Goal: Find specific page/section: Find specific page/section

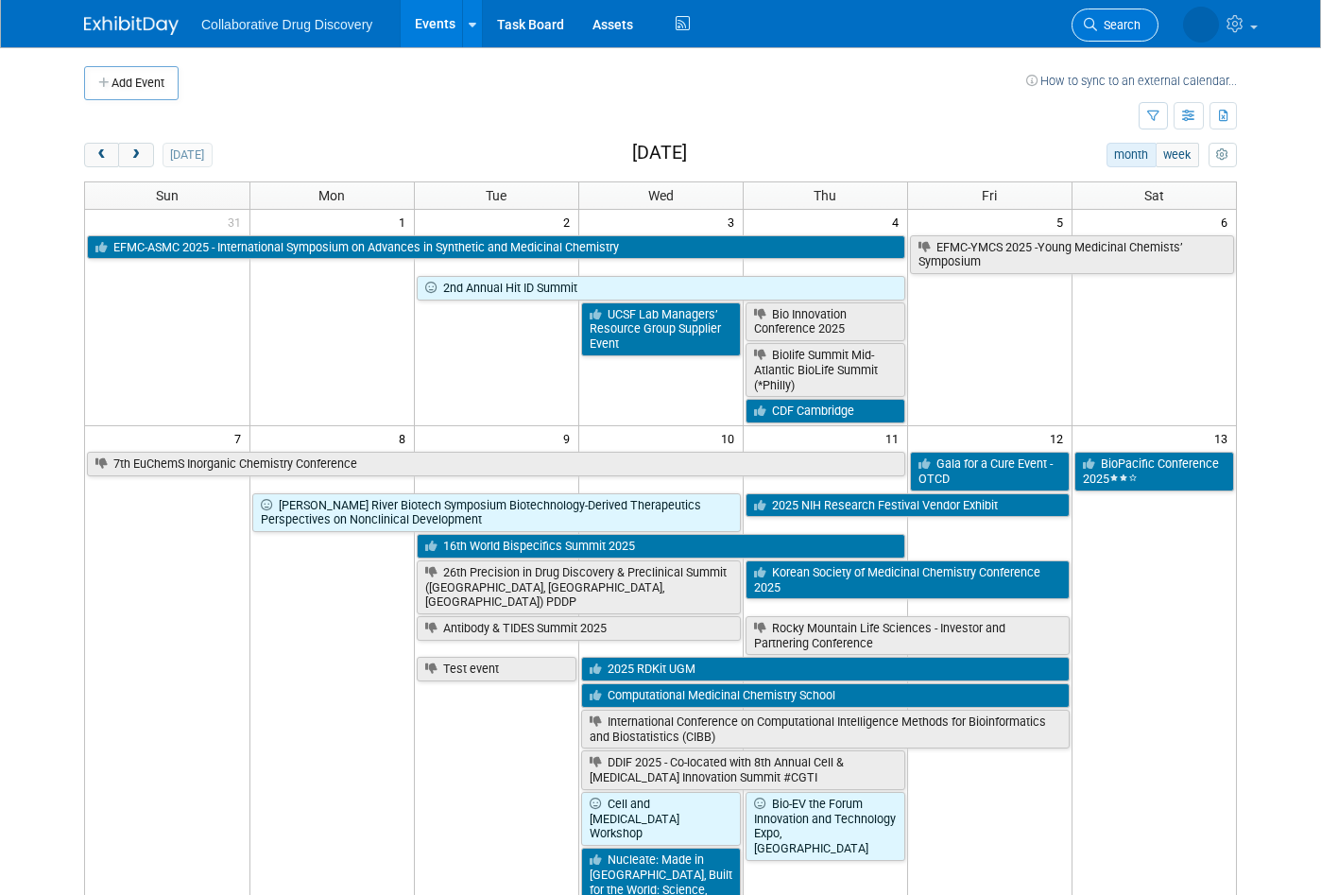
click at [1116, 26] on span "Search" at bounding box center [1118, 25] width 43 height 14
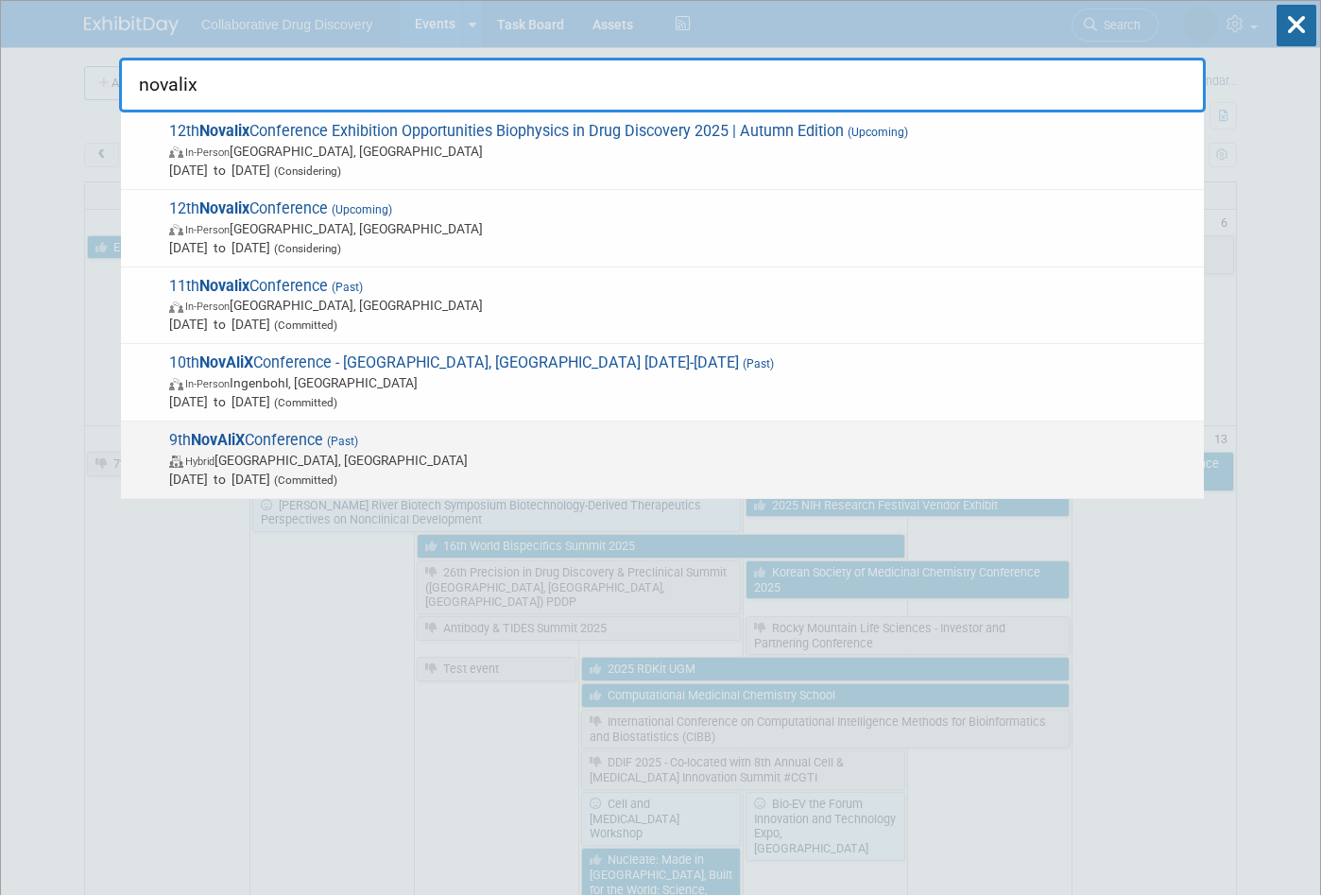
type input "novalix"
click at [293, 440] on span "9th NovAliX Conference (Past) Hybrid Philadelphia, PA Apr 26, 2023 to Apr 28, 2…" at bounding box center [678, 460] width 1031 height 58
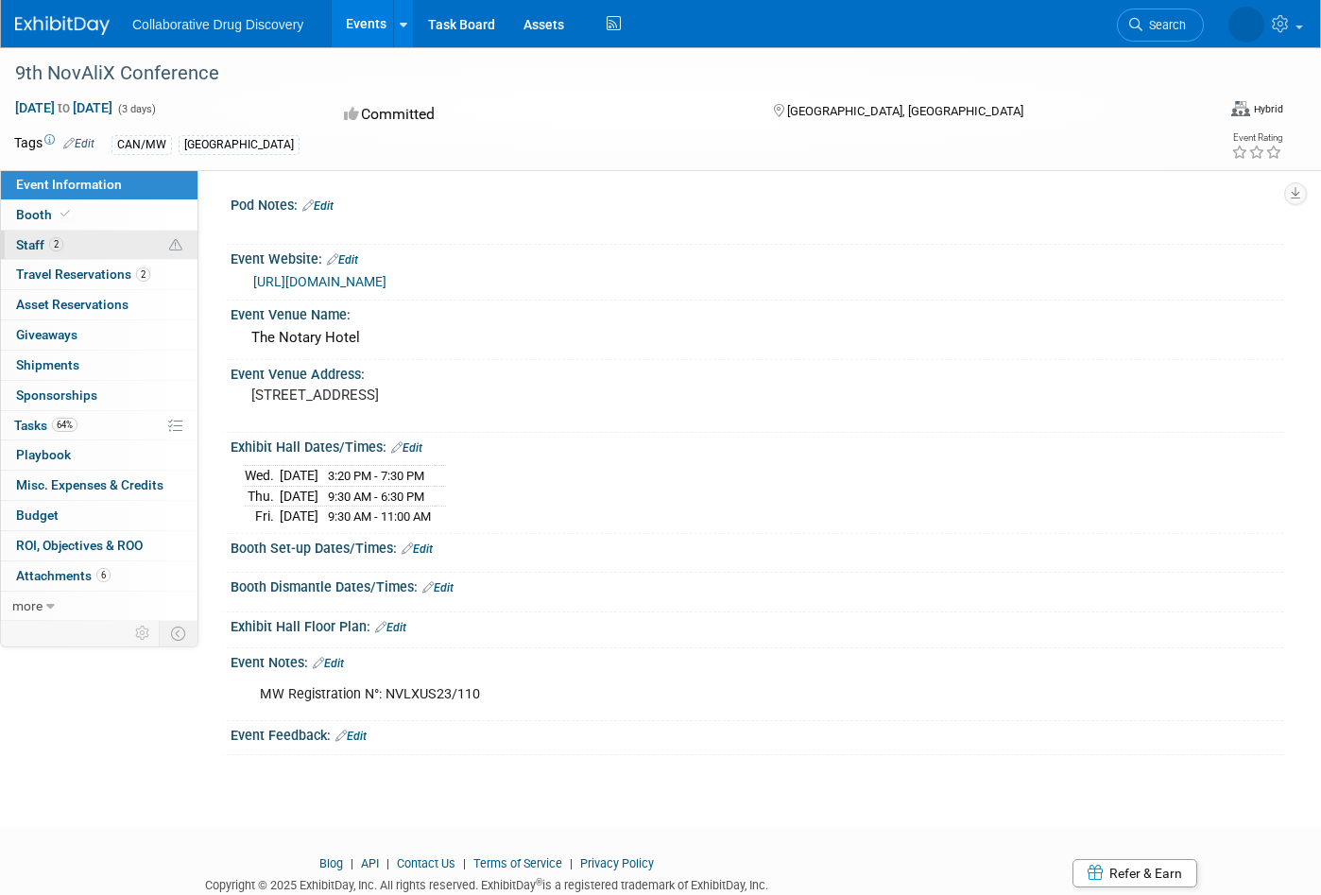
click at [41, 242] on span "Staff 2" at bounding box center [39, 244] width 47 height 15
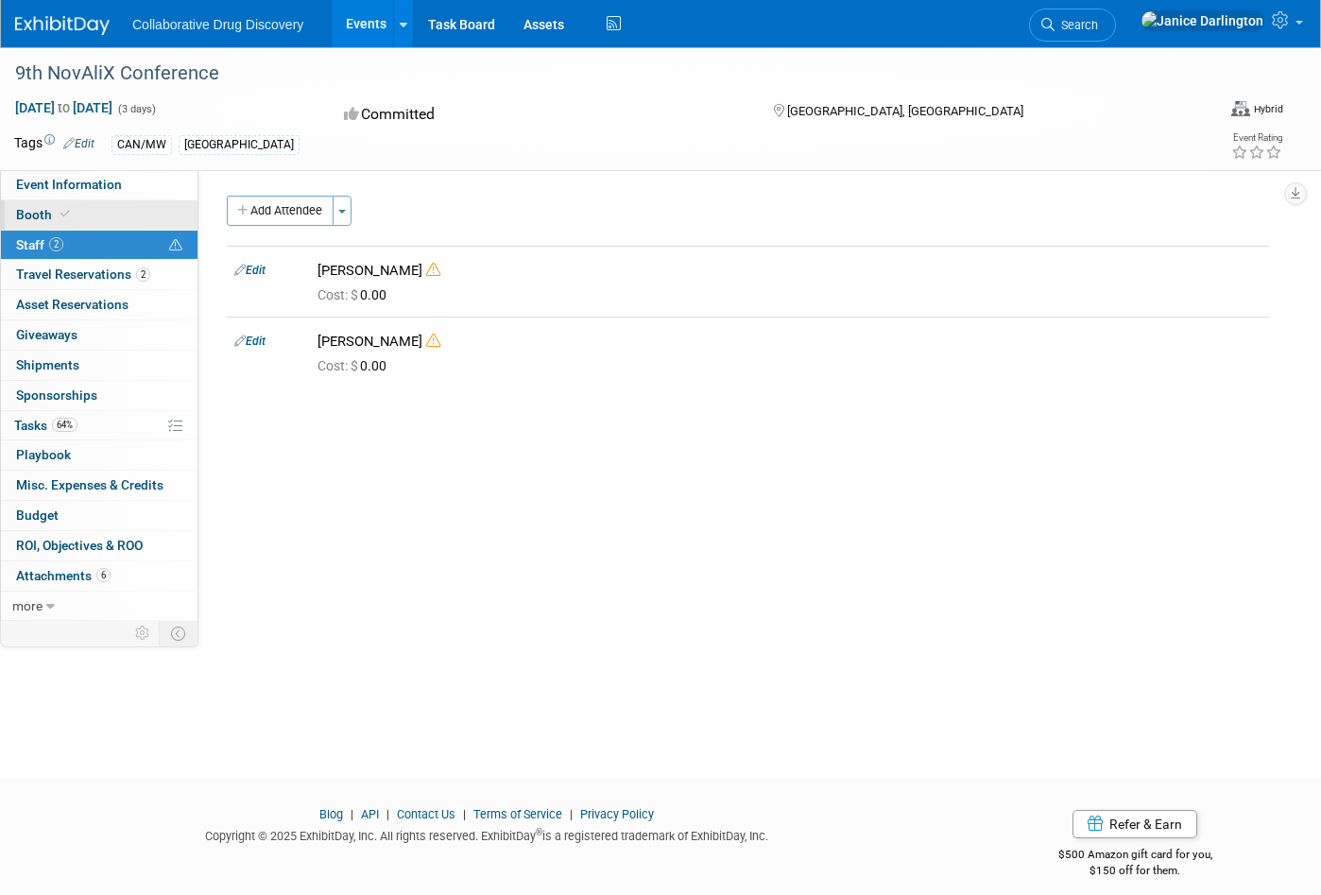
click at [32, 214] on span "Booth" at bounding box center [45, 214] width 58 height 15
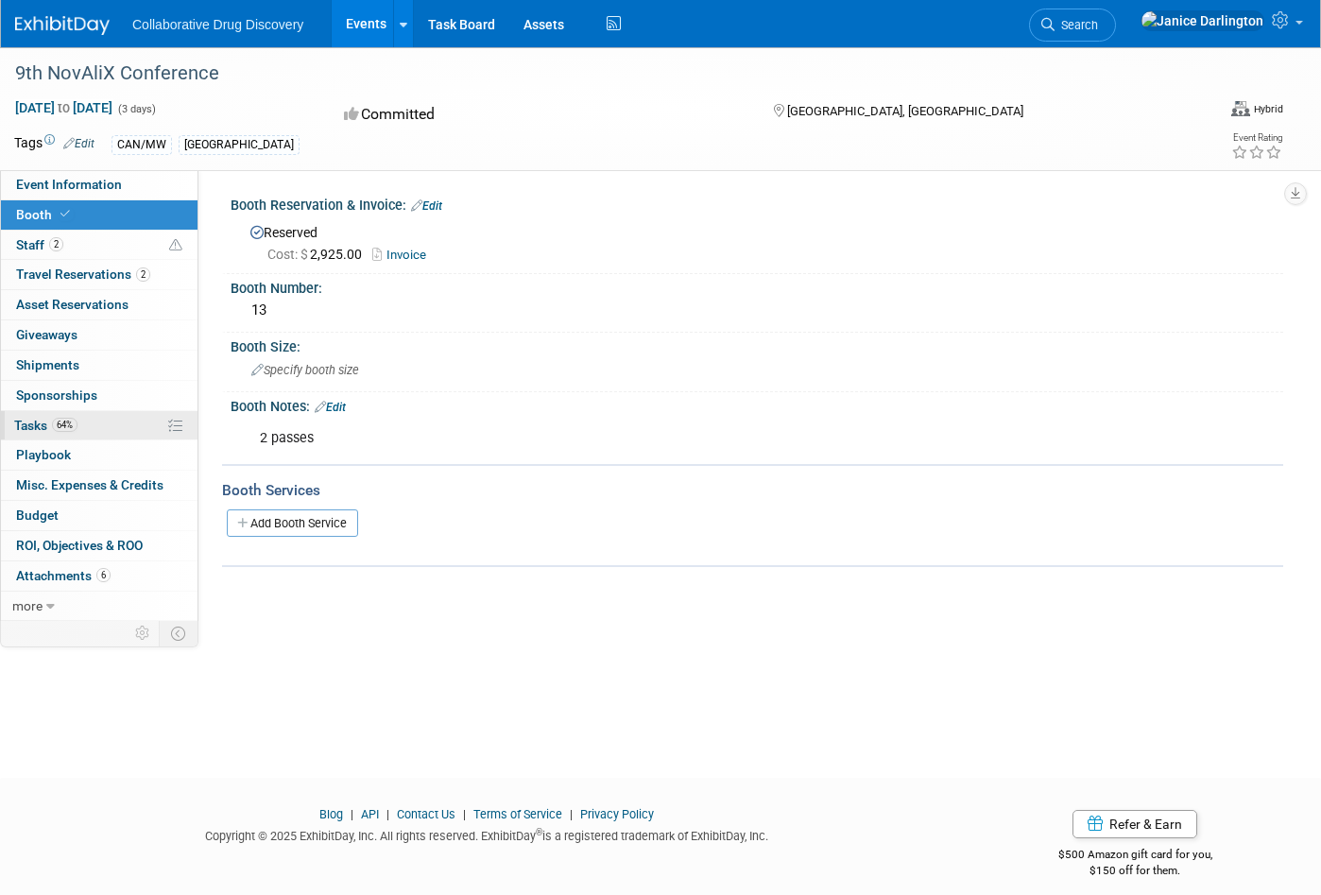
click at [41, 419] on span "Tasks 64%" at bounding box center [45, 425] width 63 height 15
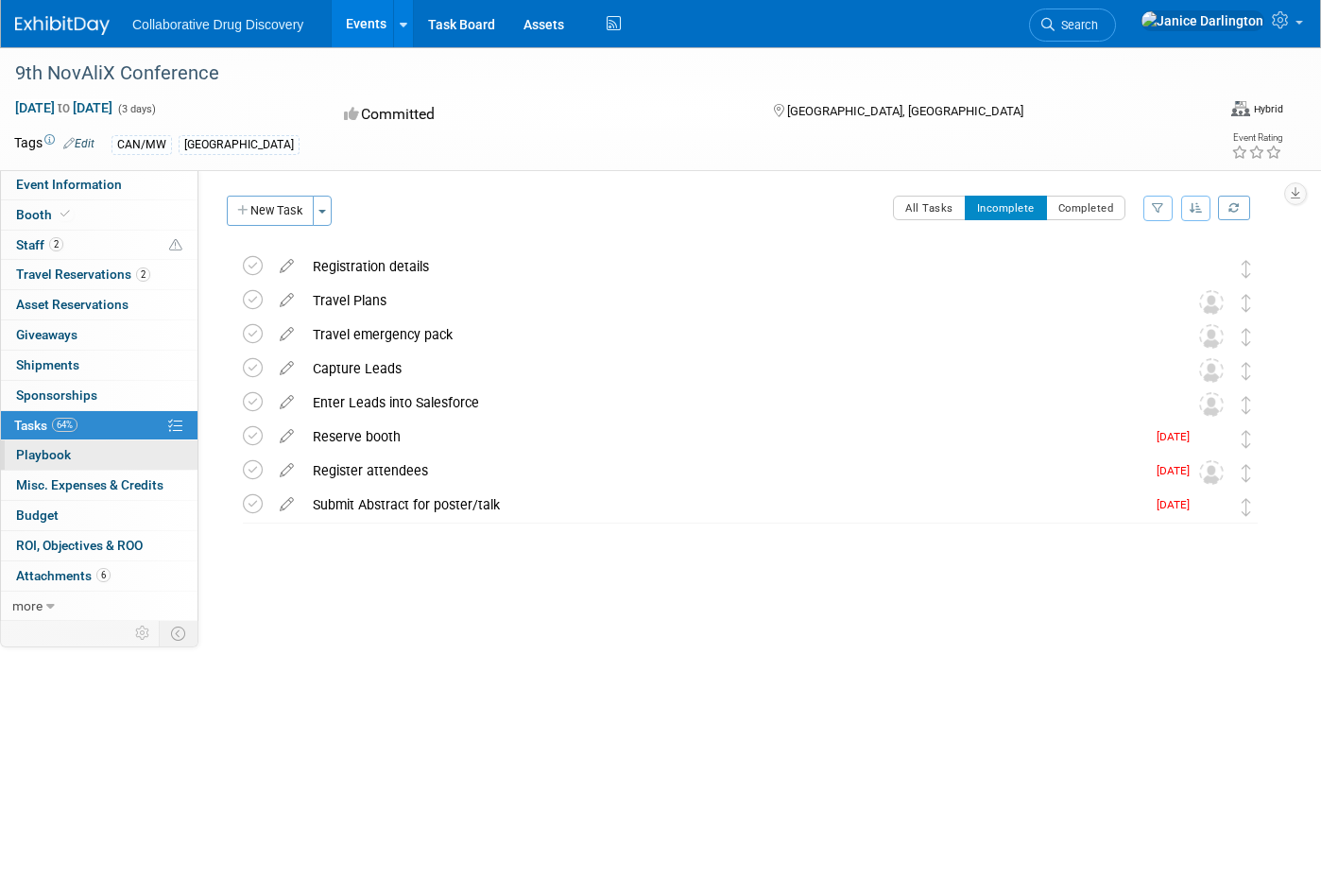
click at [143, 462] on link "0 Playbook 0" at bounding box center [99, 454] width 196 height 29
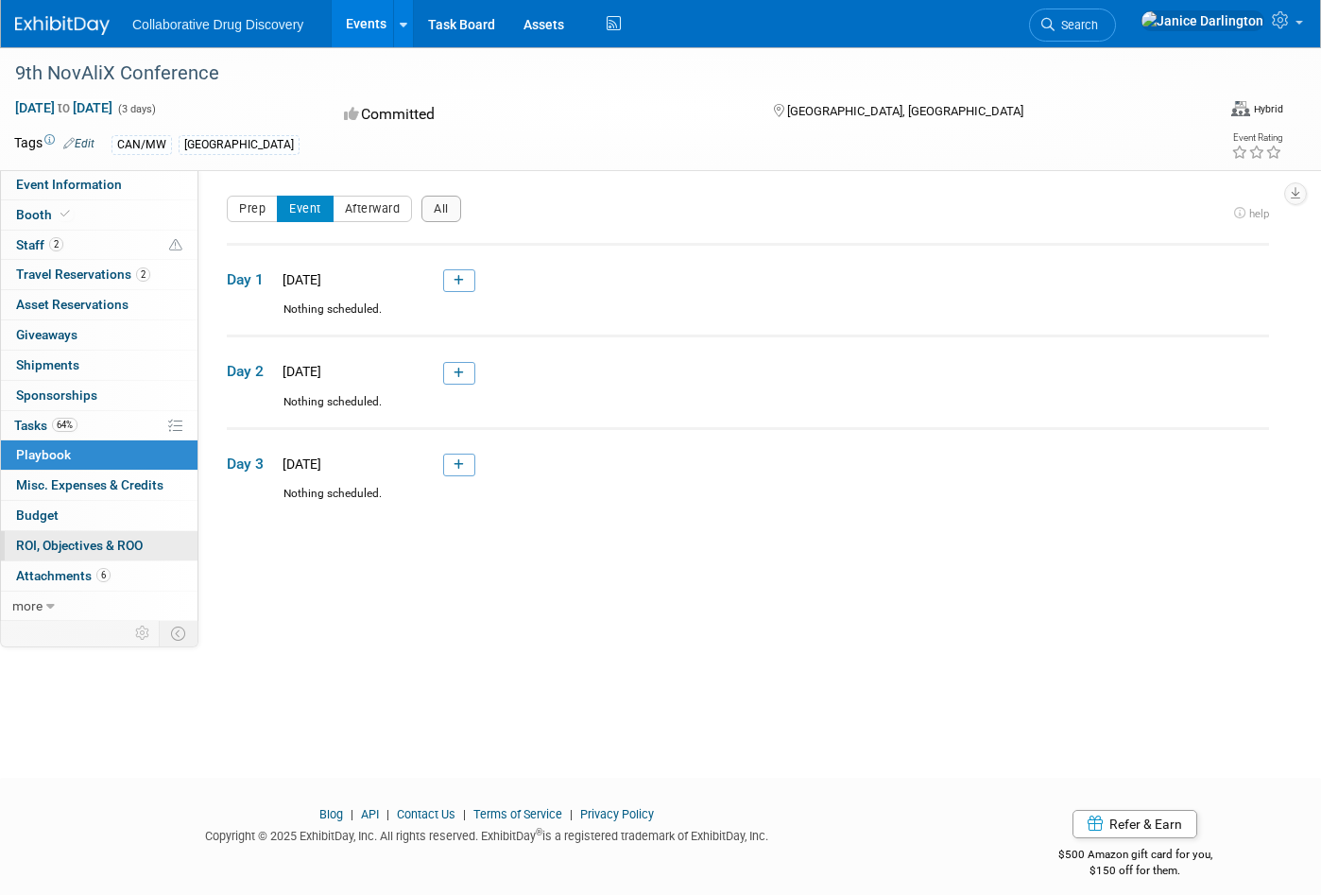
click at [107, 549] on span "ROI, Objectives & ROO 0" at bounding box center [79, 545] width 127 height 15
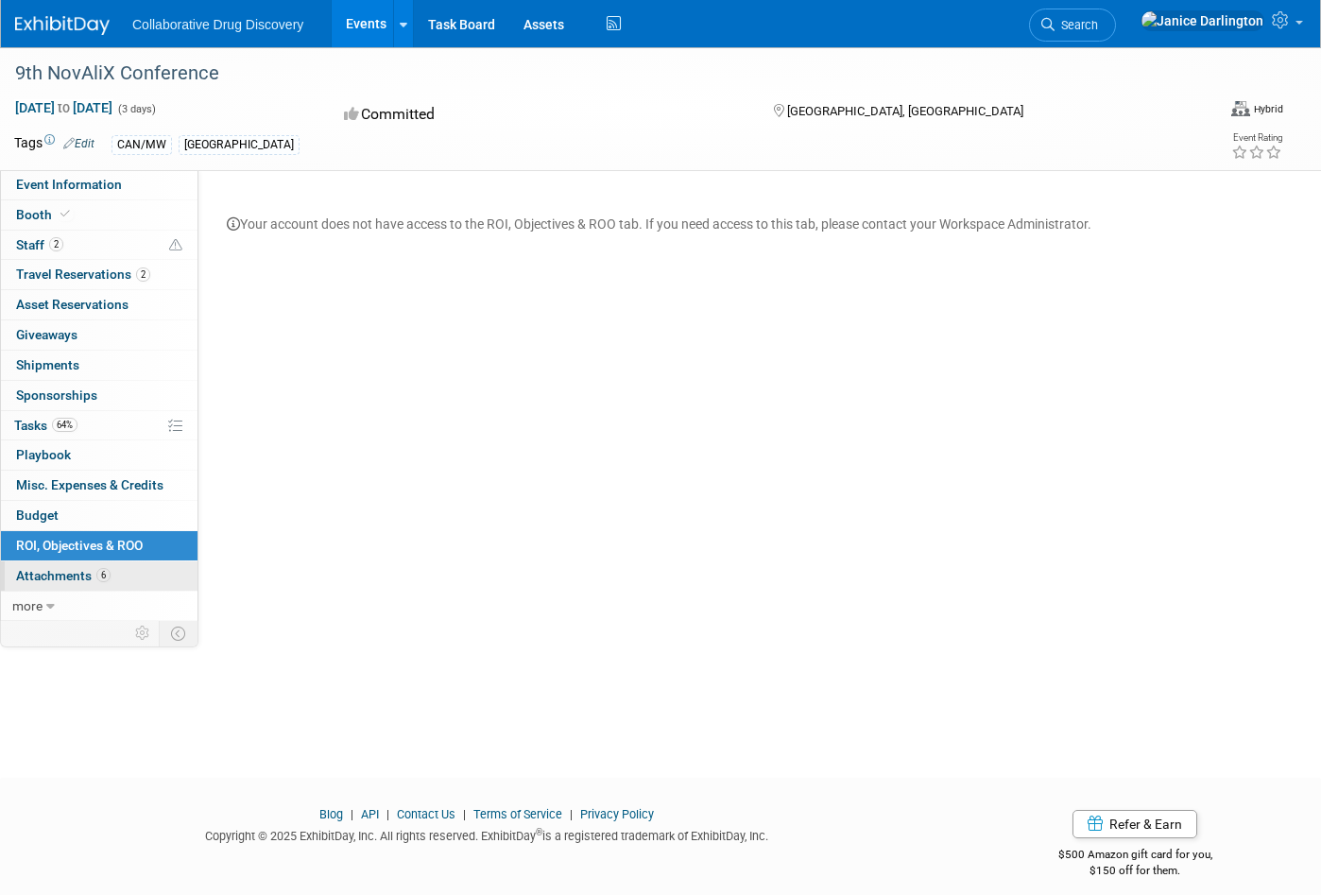
click at [98, 573] on span "6" at bounding box center [103, 575] width 14 height 14
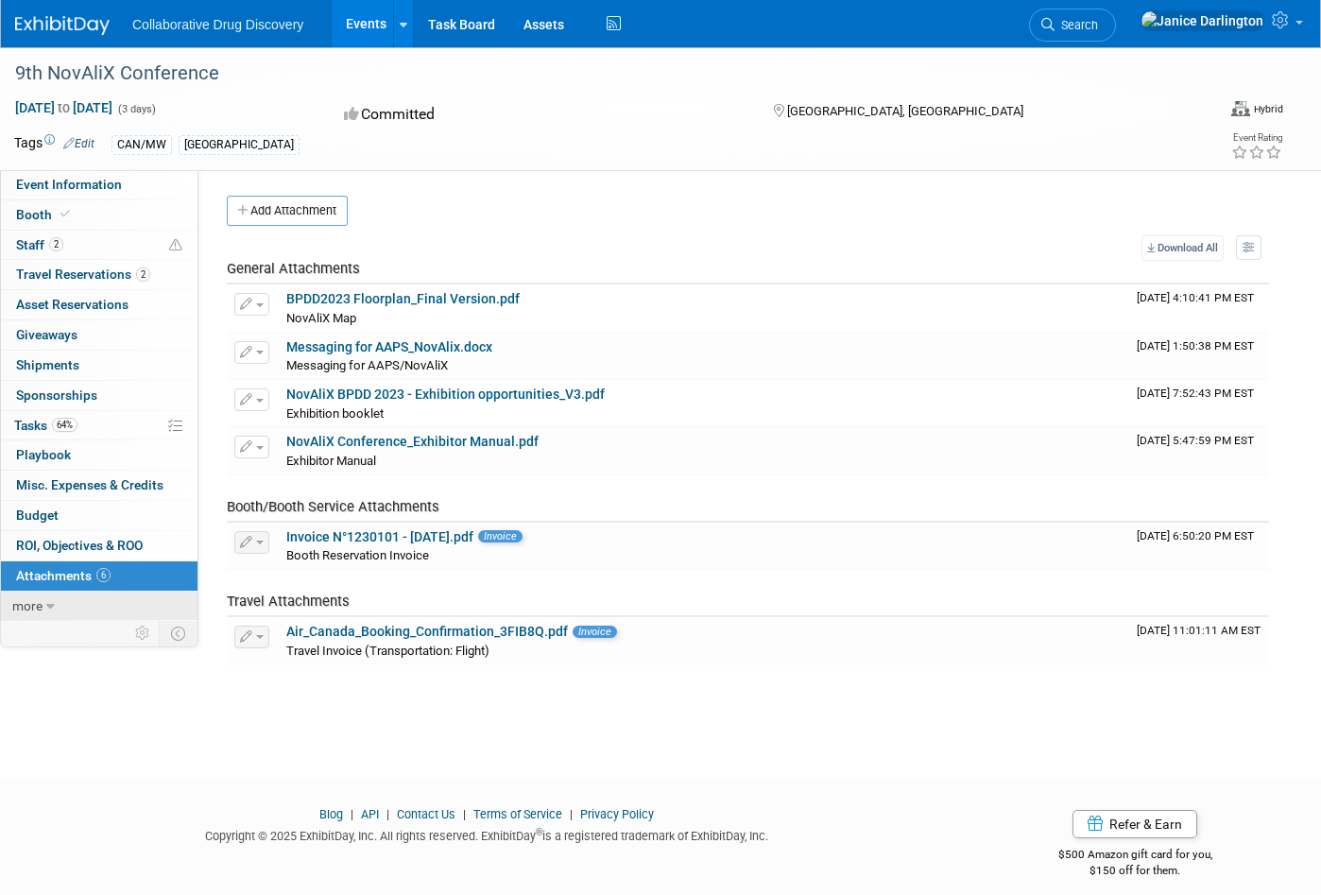
click at [22, 602] on span "more" at bounding box center [27, 605] width 30 height 15
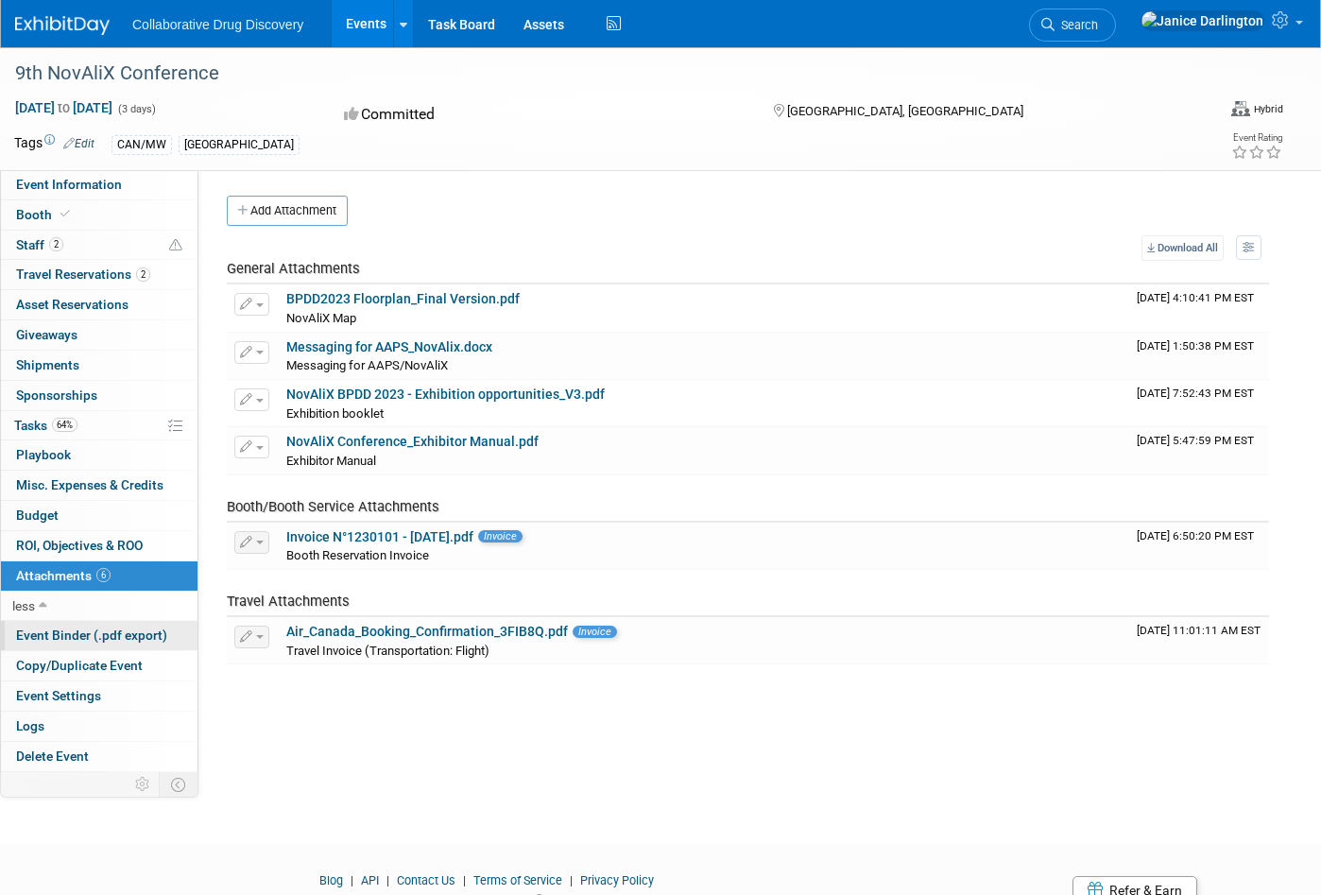
click at [38, 628] on span "Event Binder (.pdf export)" at bounding box center [91, 634] width 151 height 15
